Goal: Share content: Share content

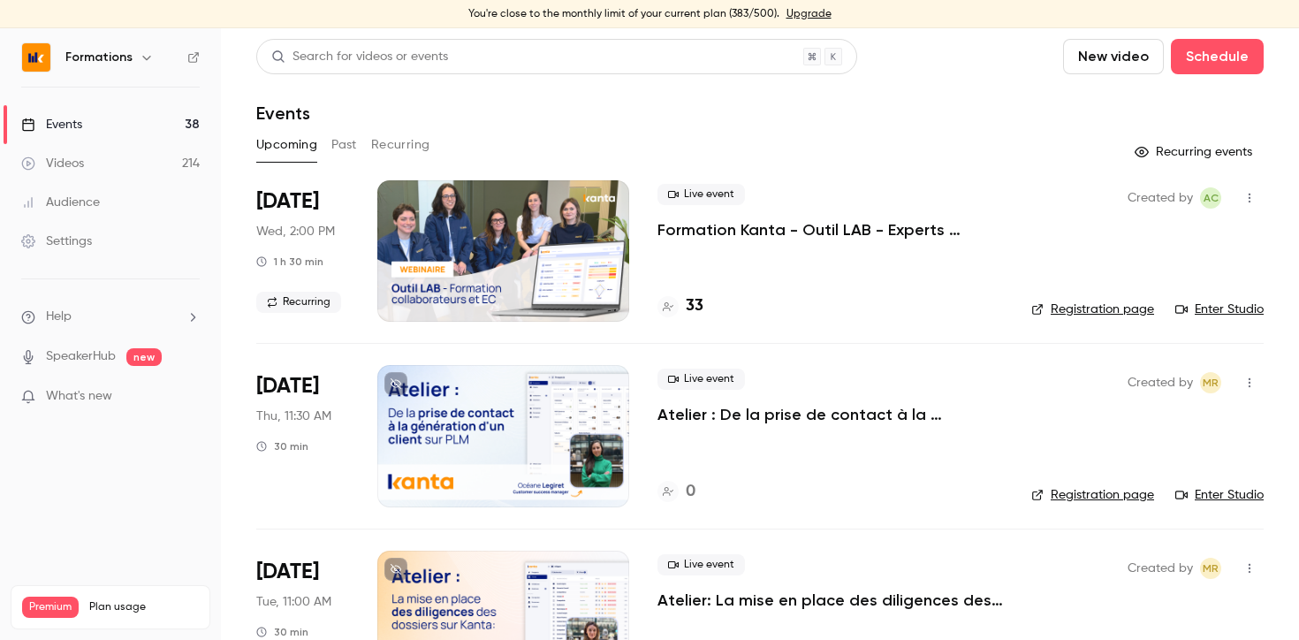
click at [1230, 309] on link "Enter Studio" at bounding box center [1220, 310] width 88 height 18
click at [710, 229] on p "Formation Kanta - Outil LAB - Experts Comptables & Collaborateurs" at bounding box center [831, 229] width 346 height 21
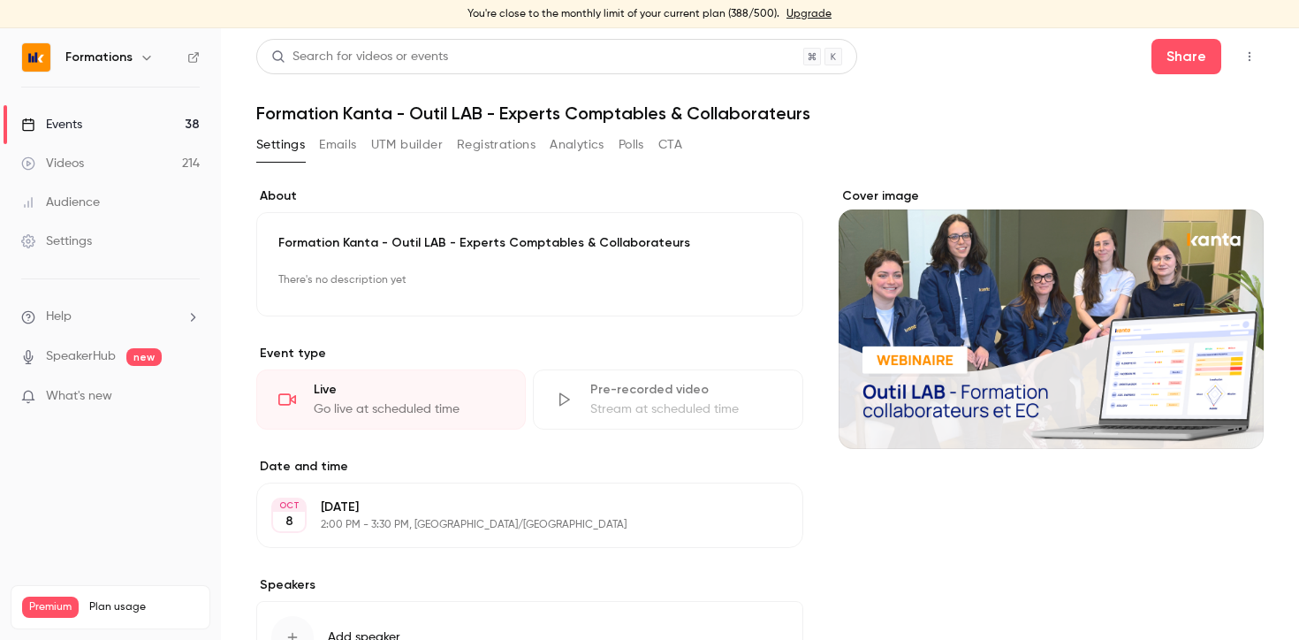
click at [505, 145] on button "Registrations" at bounding box center [496, 145] width 79 height 28
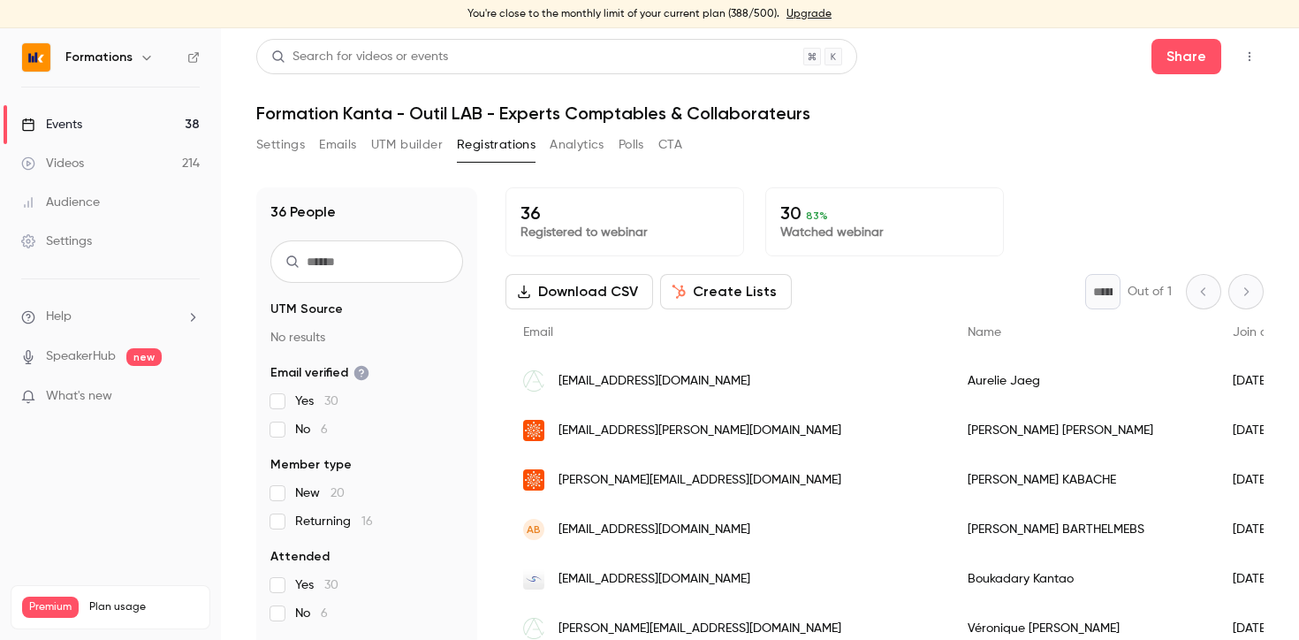
click at [384, 255] on input "text" at bounding box center [366, 261] width 193 height 42
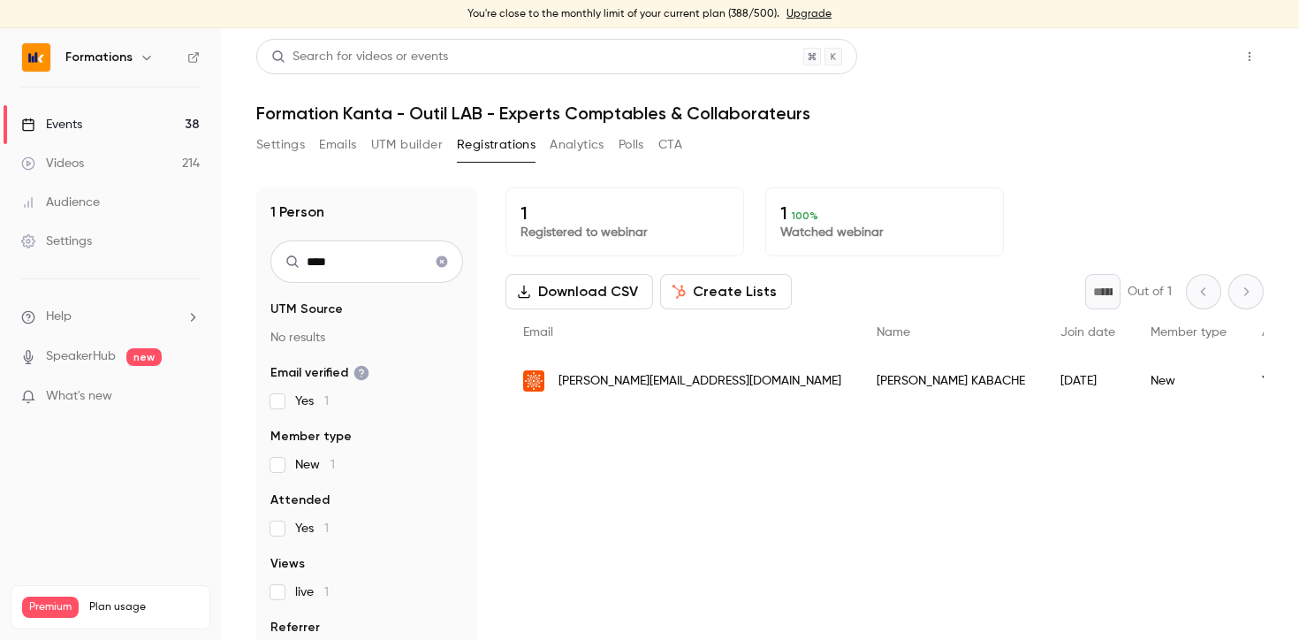
type input "****"
click at [1169, 59] on button "Share" at bounding box center [1187, 56] width 70 height 35
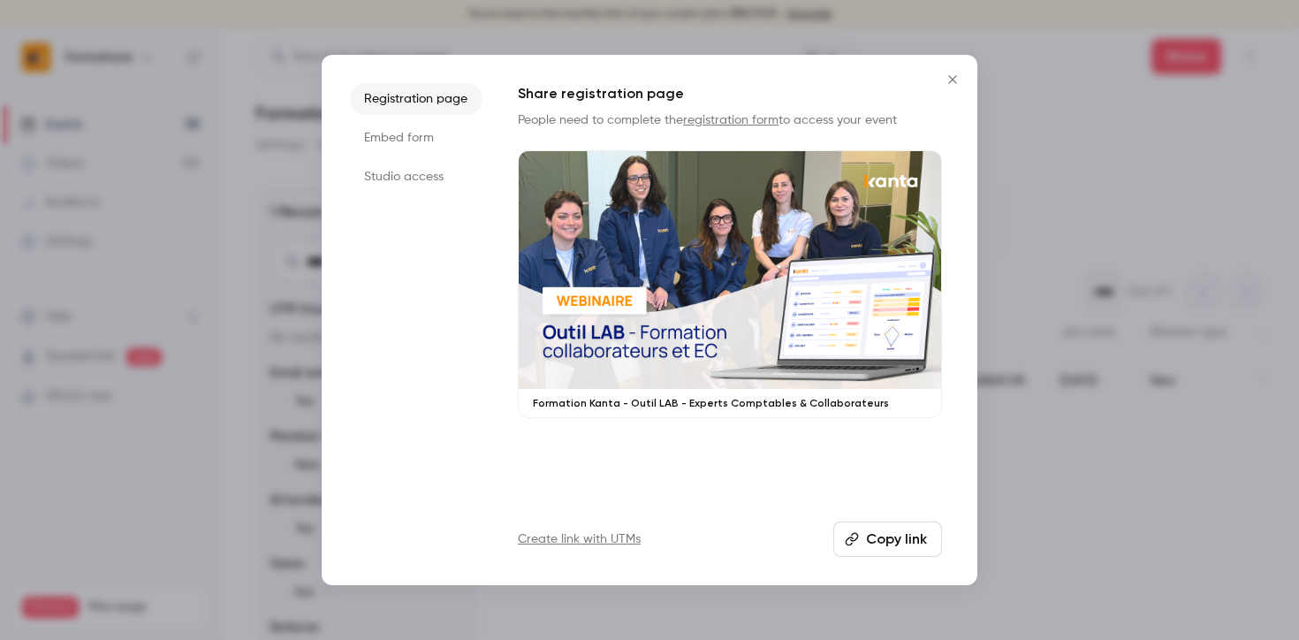
click at [898, 534] on button "Copy link" at bounding box center [888, 539] width 109 height 35
click at [952, 76] on icon "Close" at bounding box center [952, 79] width 21 height 14
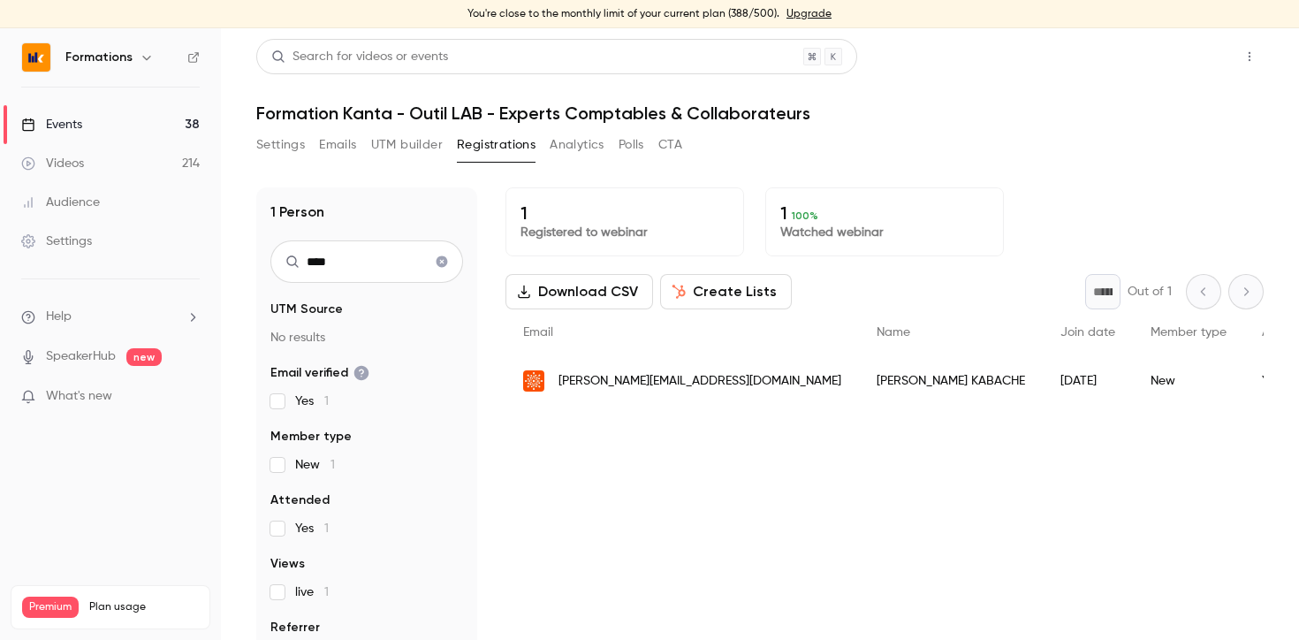
click at [1174, 52] on button "Share" at bounding box center [1187, 56] width 70 height 35
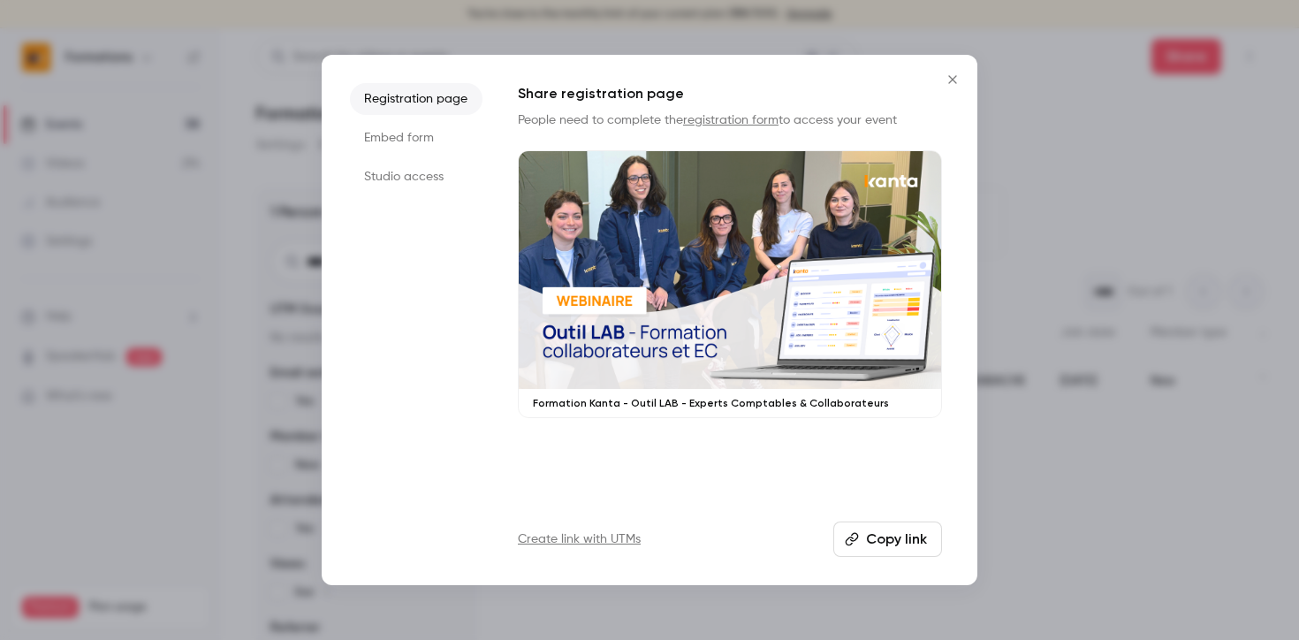
click at [913, 533] on button "Copy link" at bounding box center [888, 539] width 109 height 35
click at [951, 77] on icon "Close" at bounding box center [952, 79] width 21 height 14
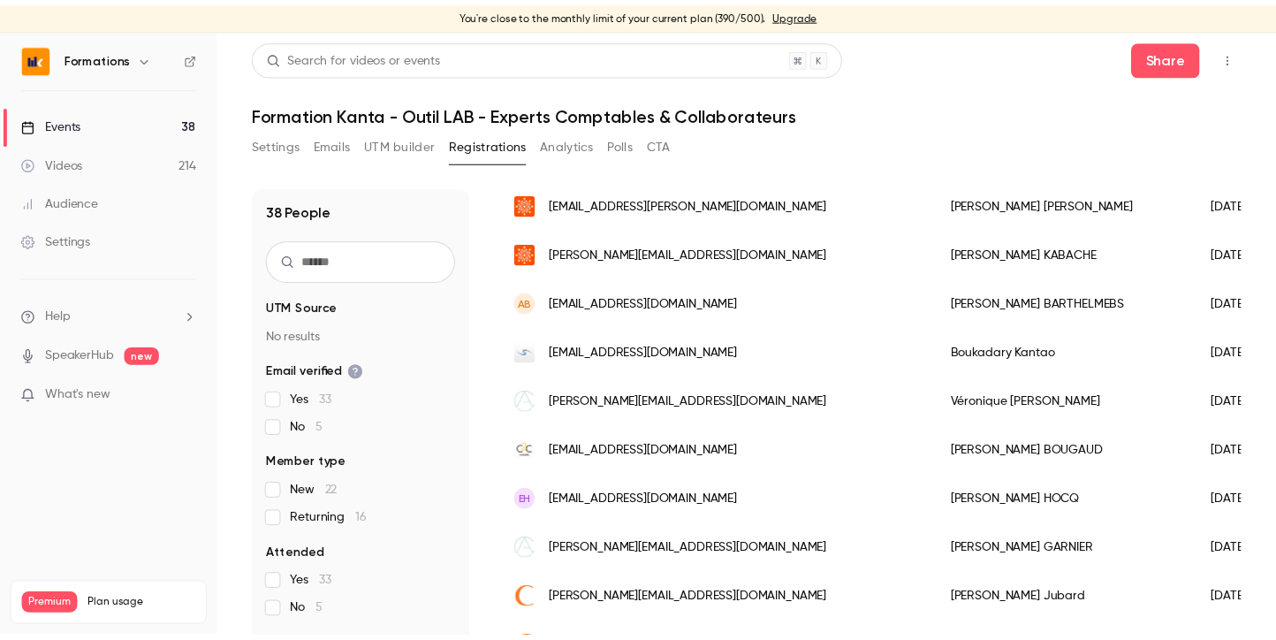
scroll to position [327, 0]
